Goal: Transaction & Acquisition: Purchase product/service

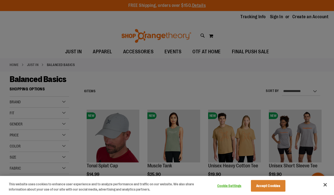
click at [325, 184] on button "Close" at bounding box center [325, 185] width 12 height 12
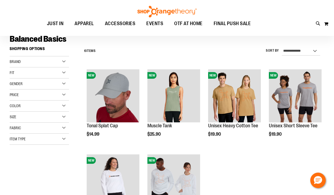
scroll to position [26, 0]
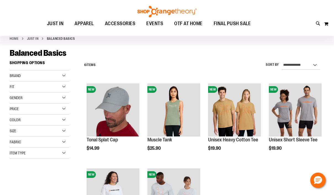
click at [250, 107] on img "product" at bounding box center [234, 109] width 53 height 53
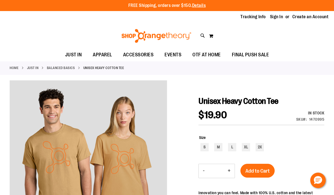
click at [167, 55] on span "EVENTS" at bounding box center [173, 55] width 17 height 12
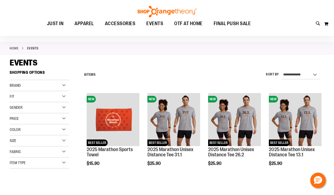
scroll to position [23, 0]
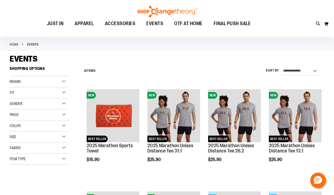
click at [144, 58] on div "EVENTS" at bounding box center [167, 59] width 315 height 10
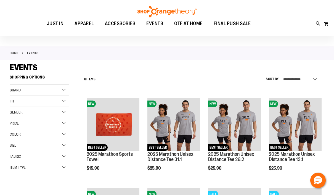
scroll to position [0, 0]
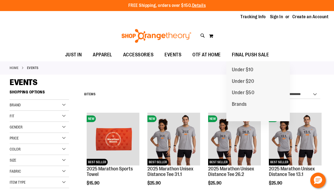
click at [257, 53] on span "FINAL PUSH SALE" at bounding box center [250, 55] width 37 height 12
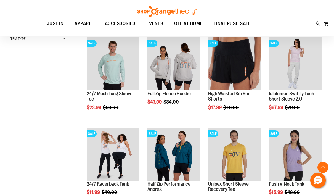
scroll to position [184, 0]
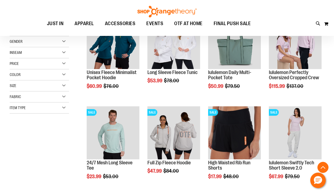
scroll to position [97, 0]
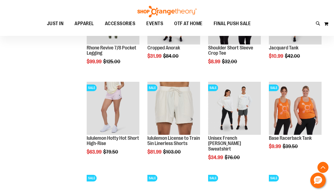
scroll to position [436, 0]
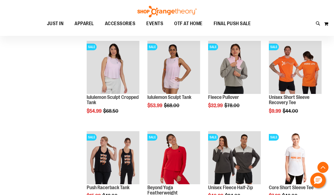
scroll to position [609, 0]
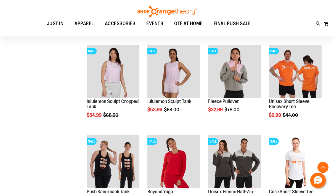
click at [299, 68] on img "product" at bounding box center [295, 71] width 53 height 53
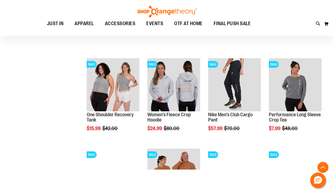
scroll to position [437, 0]
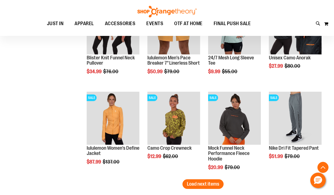
scroll to position [758, 0]
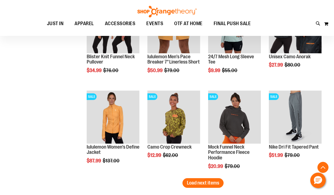
click at [208, 188] on button "Load next items" at bounding box center [203, 183] width 41 height 10
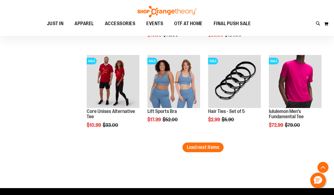
scroll to position [1076, 0]
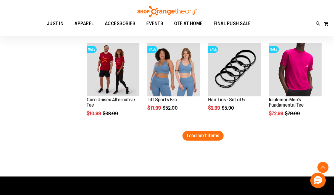
click at [208, 137] on span "Load next items" at bounding box center [203, 136] width 32 height 6
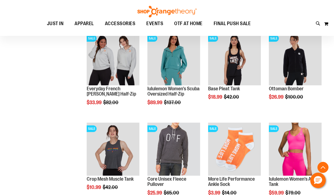
scroll to position [1185, 0]
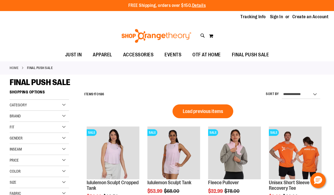
click at [32, 137] on div "Gender" at bounding box center [39, 138] width 59 height 11
click at [13, 149] on link "Men 11 items" at bounding box center [36, 150] width 57 height 6
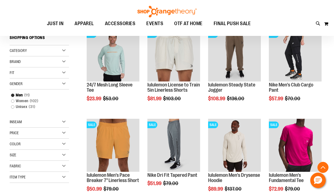
scroll to position [87, 0]
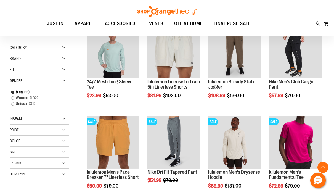
click at [9, 106] on link "Unisex 31 items" at bounding box center [36, 104] width 57 height 6
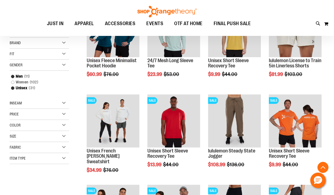
scroll to position [109, 0]
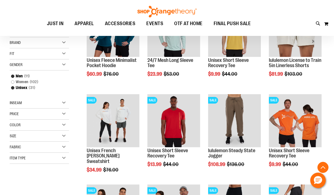
click at [18, 136] on div "Size" at bounding box center [39, 136] width 59 height 11
click at [44, 152] on div "L" at bounding box center [44, 150] width 8 height 8
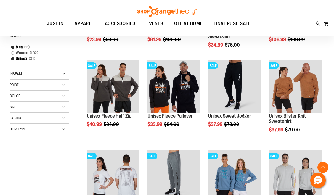
scroll to position [150, 0]
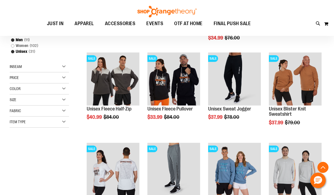
click at [59, 100] on div "Size" at bounding box center [39, 99] width 59 height 11
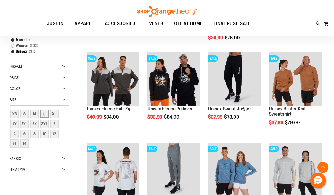
click at [53, 114] on div "XL" at bounding box center [54, 114] width 8 height 8
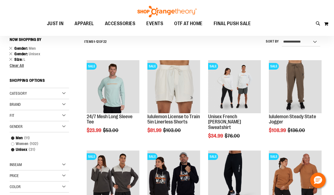
scroll to position [51, 0]
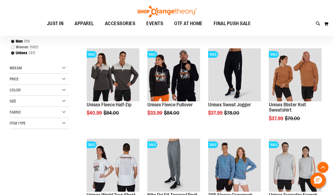
scroll to position [155, 0]
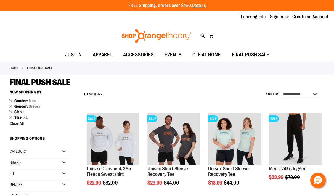
scroll to position [155, 0]
